Goal: Information Seeking & Learning: Learn about a topic

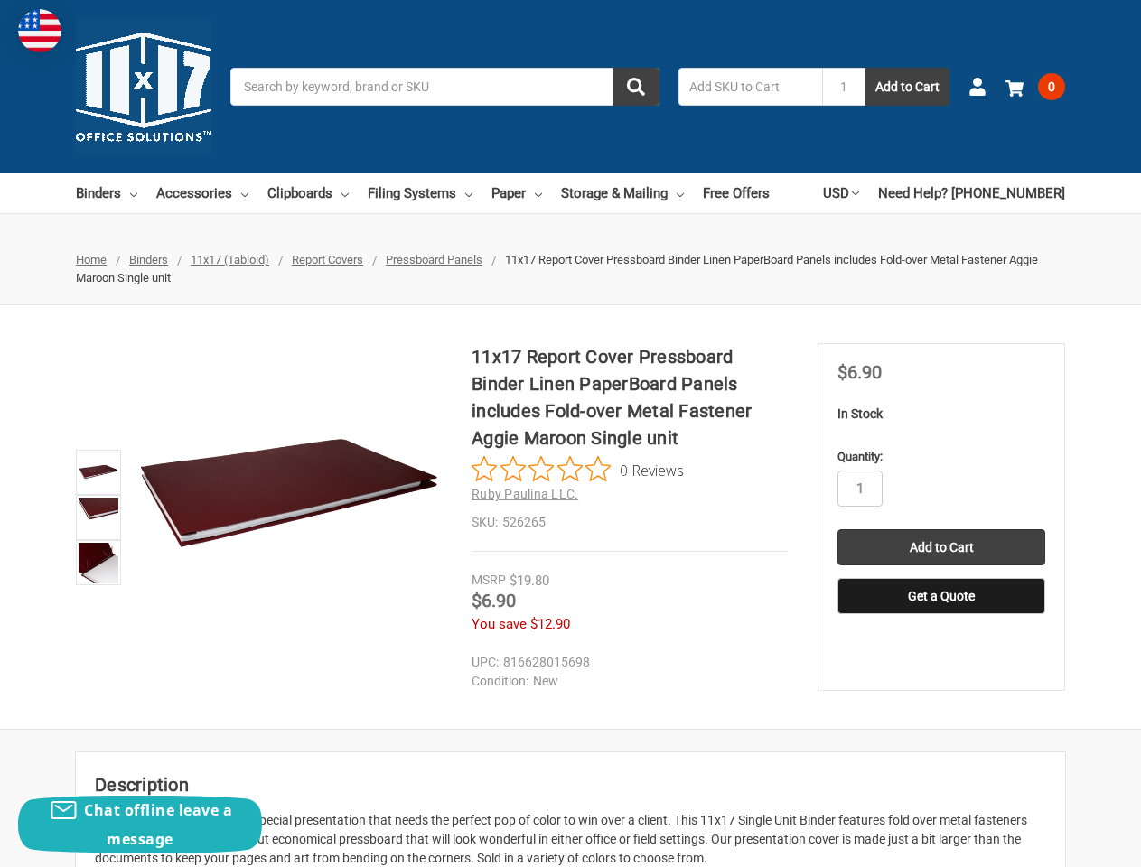
click at [570, 434] on h1 "11x17 Report Cover Pressboard Binder Linen PaperBoard Panels includes Fold-over…" at bounding box center [630, 397] width 316 height 108
click at [444, 87] on input "Search" at bounding box center [444, 87] width 429 height 38
click at [844, 87] on input "1" at bounding box center [843, 87] width 43 height 38
click at [859, 193] on link "USD" at bounding box center [841, 193] width 36 height 40
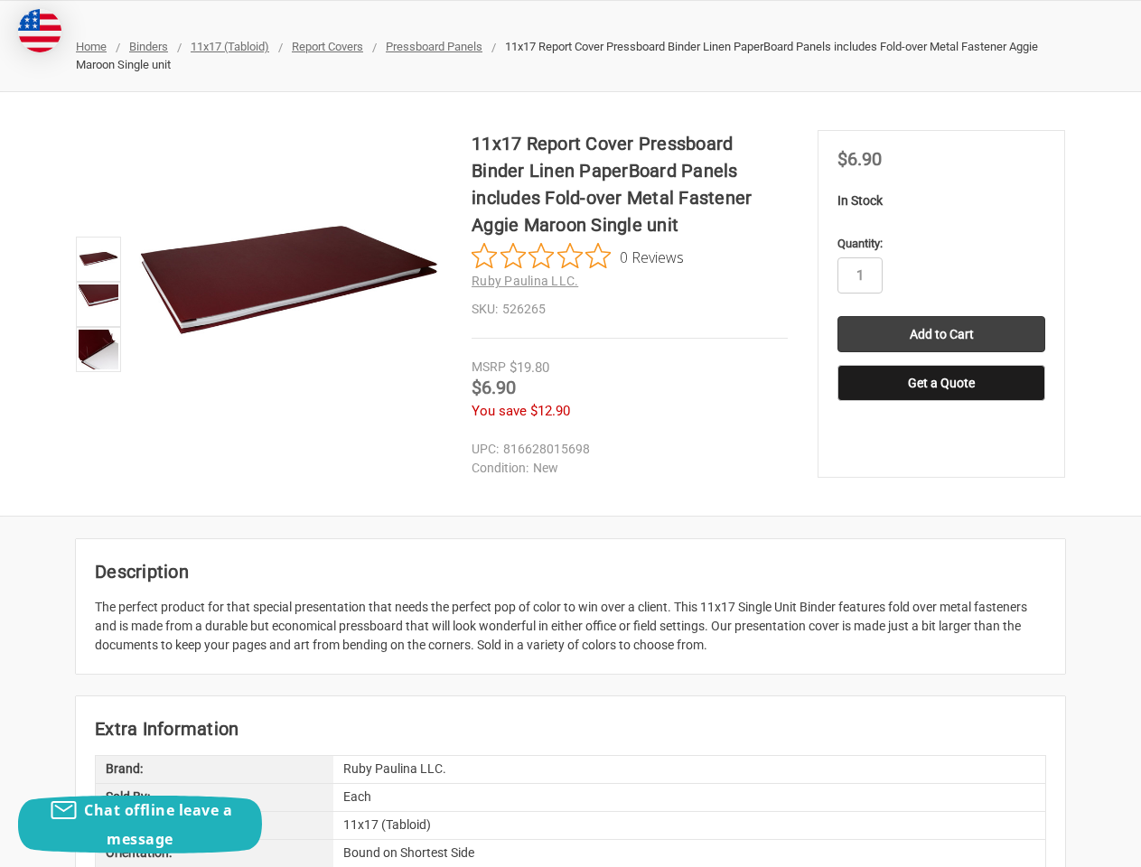
click at [577, 470] on dd "New" at bounding box center [626, 468] width 308 height 19
click at [860, 489] on div "11x17 Report Cover Pressboard Binder Linen PaperBoard Panels includes Fold-over…" at bounding box center [570, 304] width 1141 height 424
click at [941, 547] on article "Description The perfect product for that special presentation that needs the pe…" at bounding box center [570, 606] width 989 height 135
click at [941, 596] on article "Description The perfect product for that special presentation that needs the pe…" at bounding box center [570, 606] width 989 height 135
click at [140, 825] on div "Chat offline leave a message" at bounding box center [140, 825] width 244 height 58
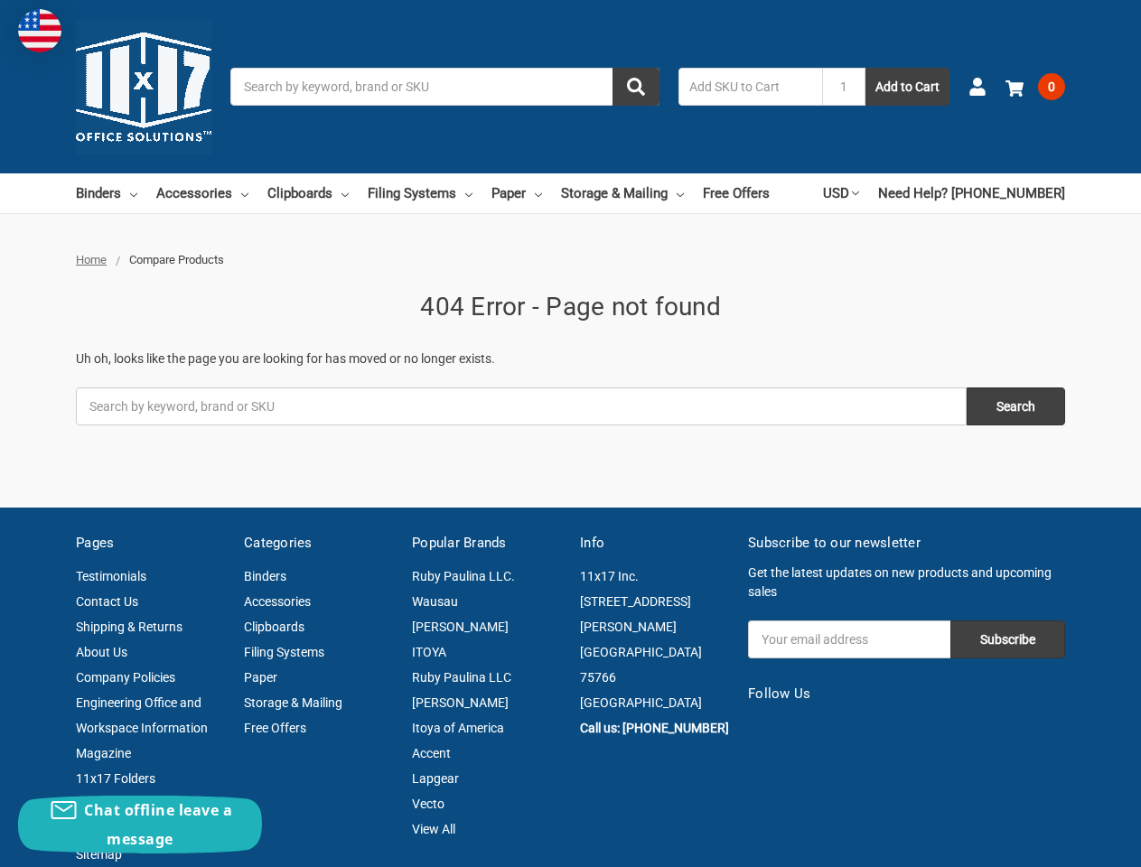
click at [570, 434] on fieldset "Search keyword: Search" at bounding box center [570, 419] width 989 height 63
click at [444, 87] on input "Search" at bounding box center [444, 87] width 429 height 38
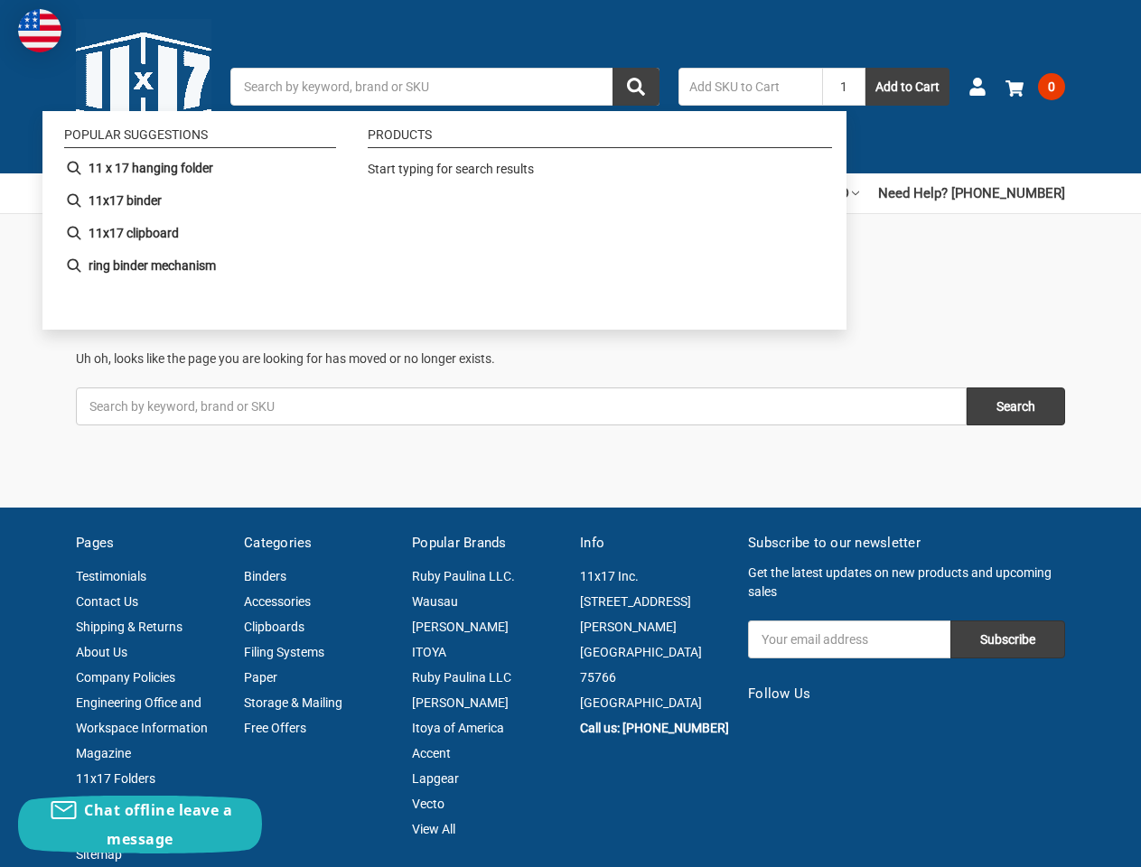
click at [844, 87] on input "1" at bounding box center [843, 87] width 43 height 38
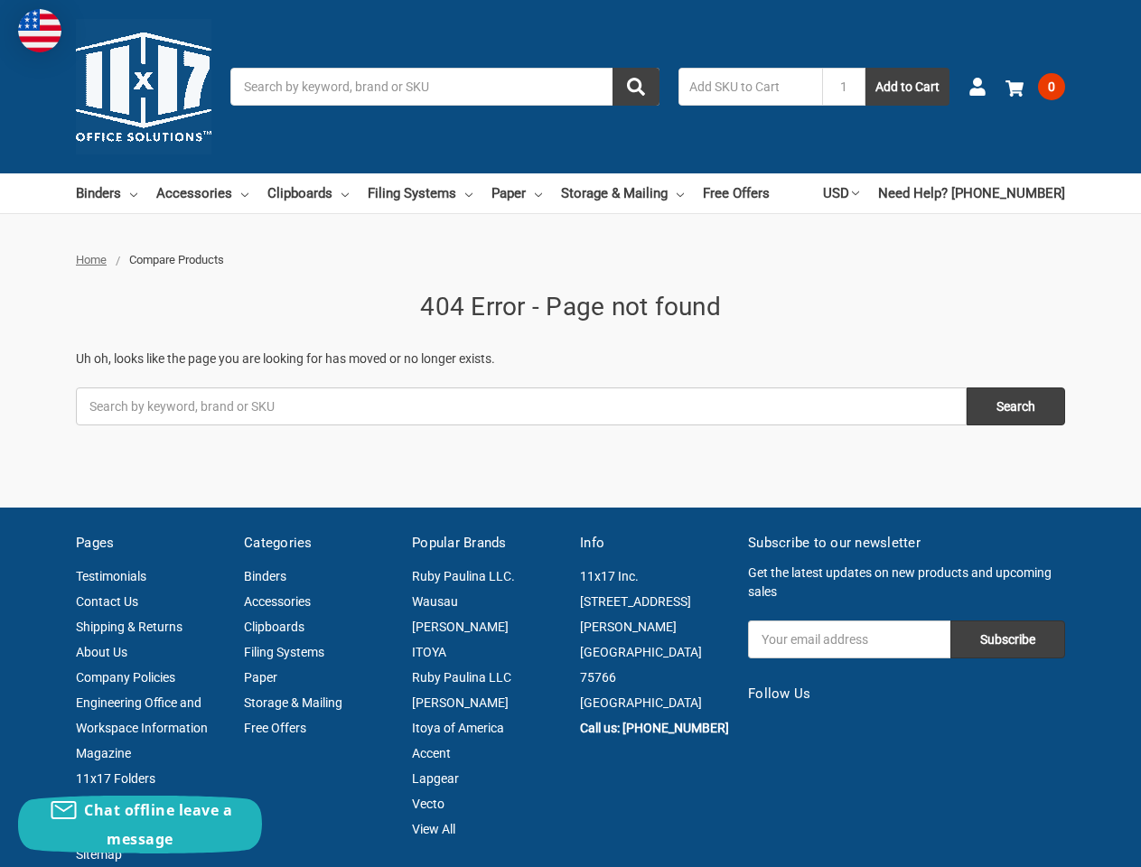
click at [859, 193] on link "USD" at bounding box center [841, 193] width 36 height 40
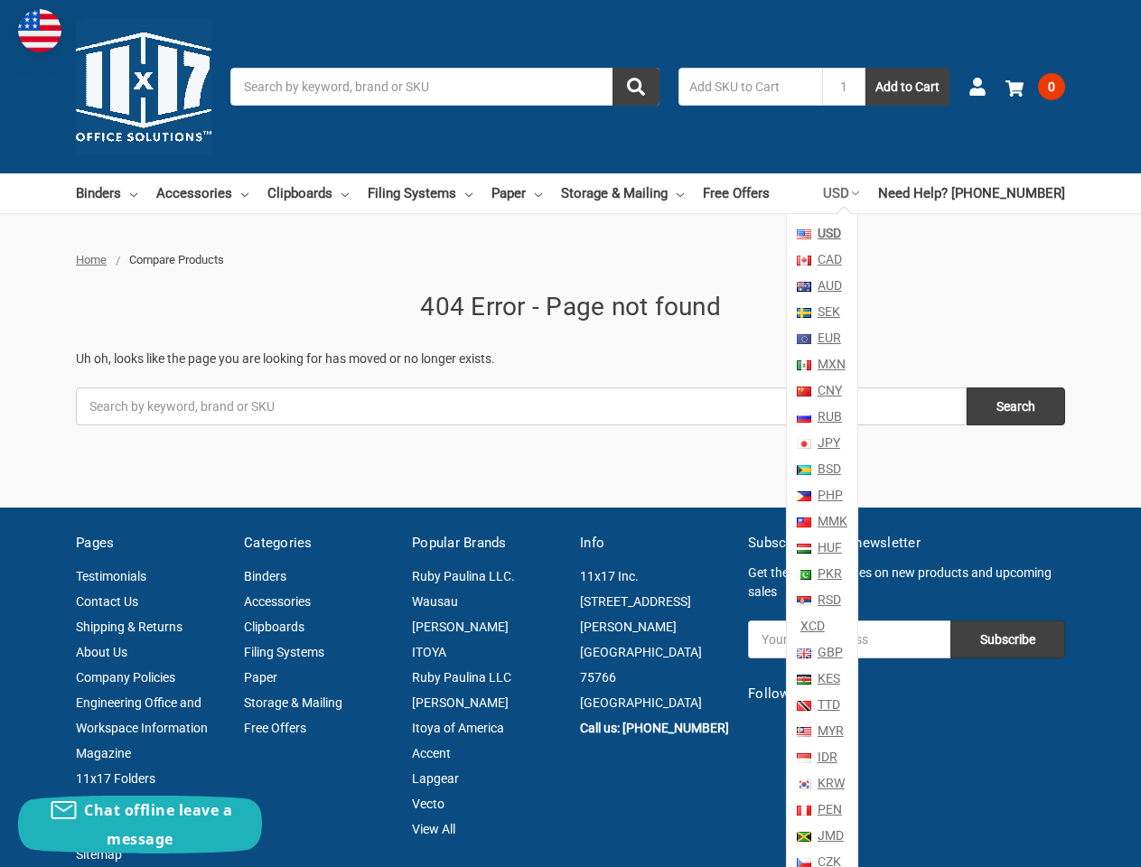
click at [521, 614] on li "[PERSON_NAME]" at bounding box center [486, 626] width 149 height 25
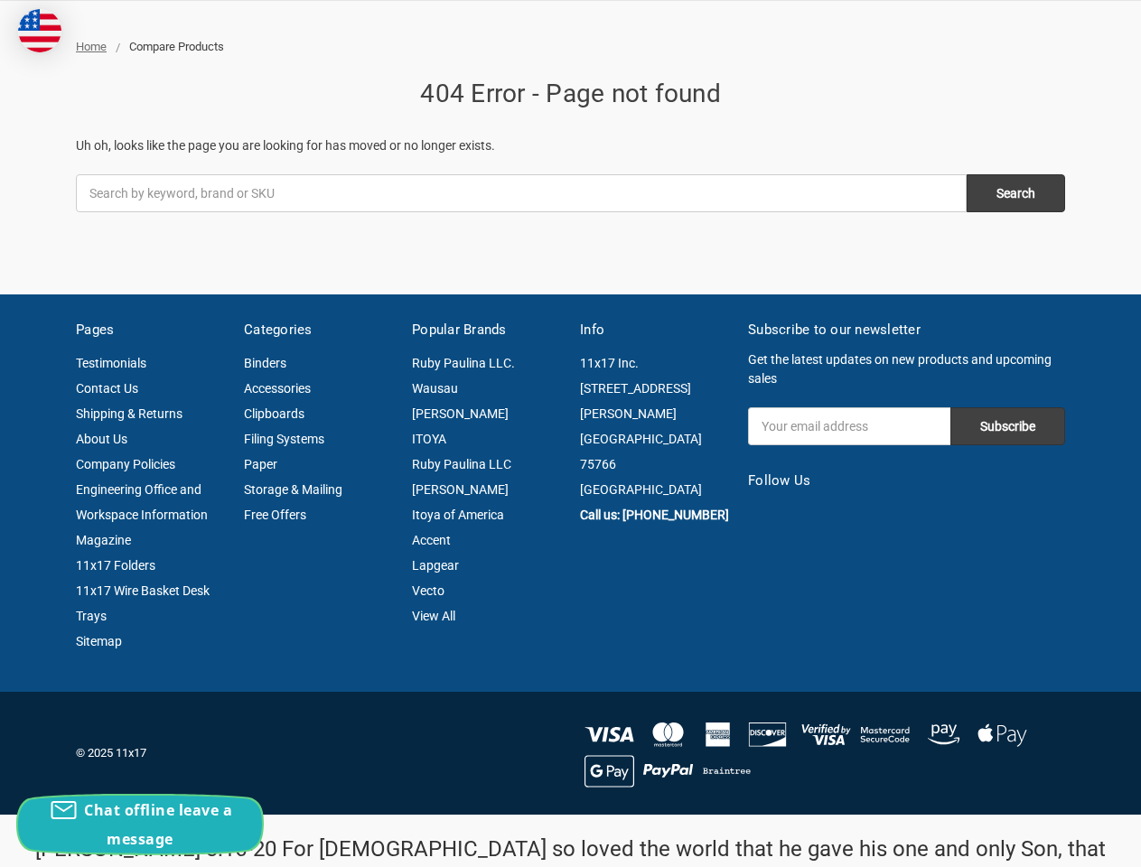
click at [140, 825] on div "Chat offline leave a message" at bounding box center [140, 825] width 244 height 58
